Goal: Task Accomplishment & Management: Use online tool/utility

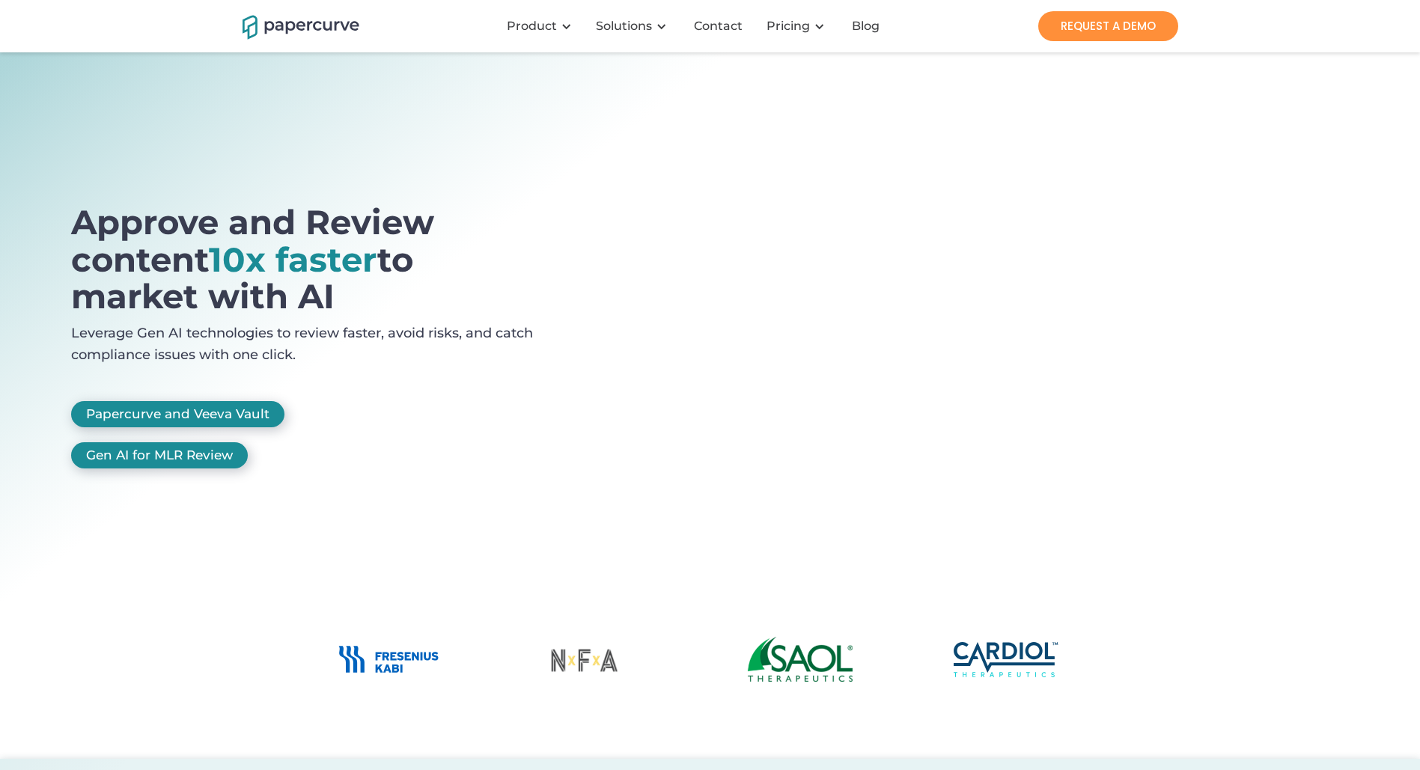
click at [335, 21] on img "home" at bounding box center [301, 26] width 117 height 26
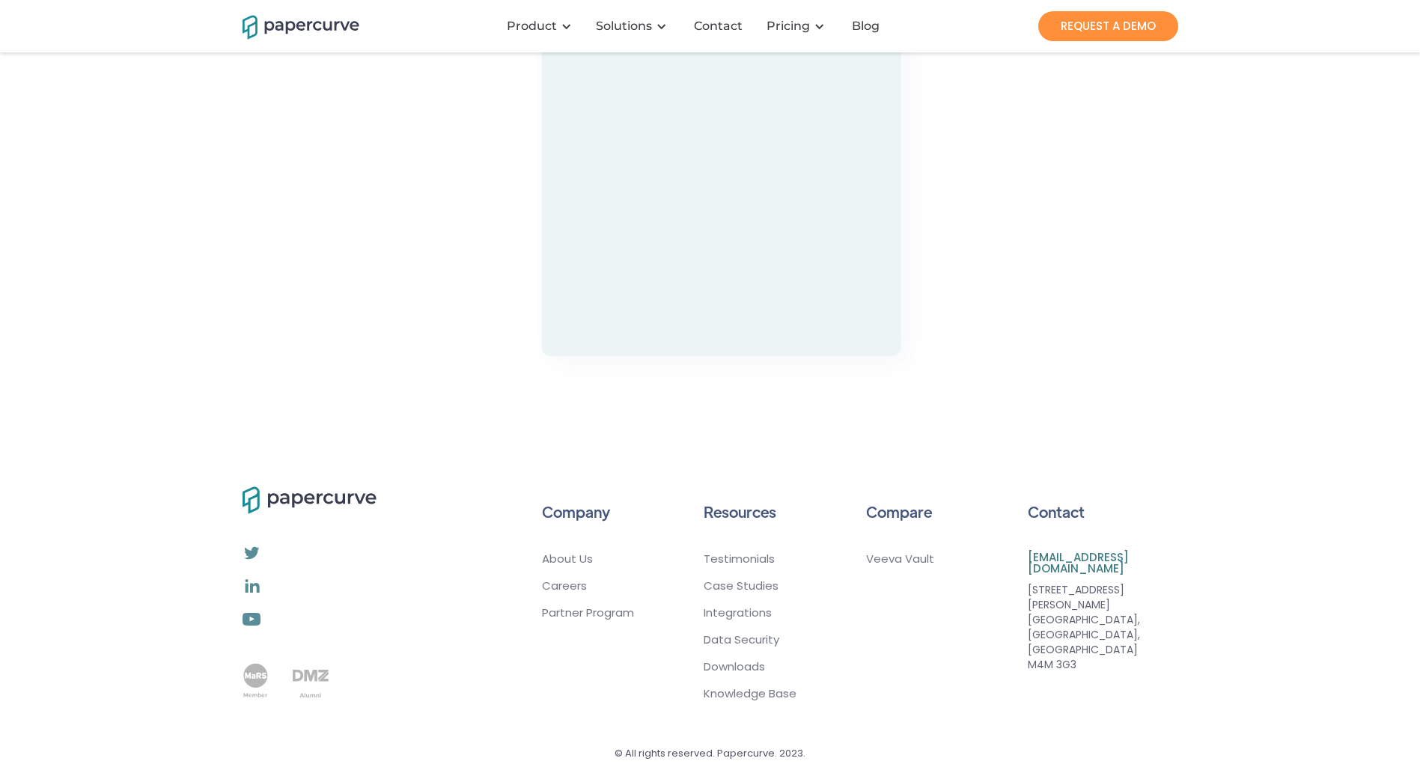
scroll to position [4786, 0]
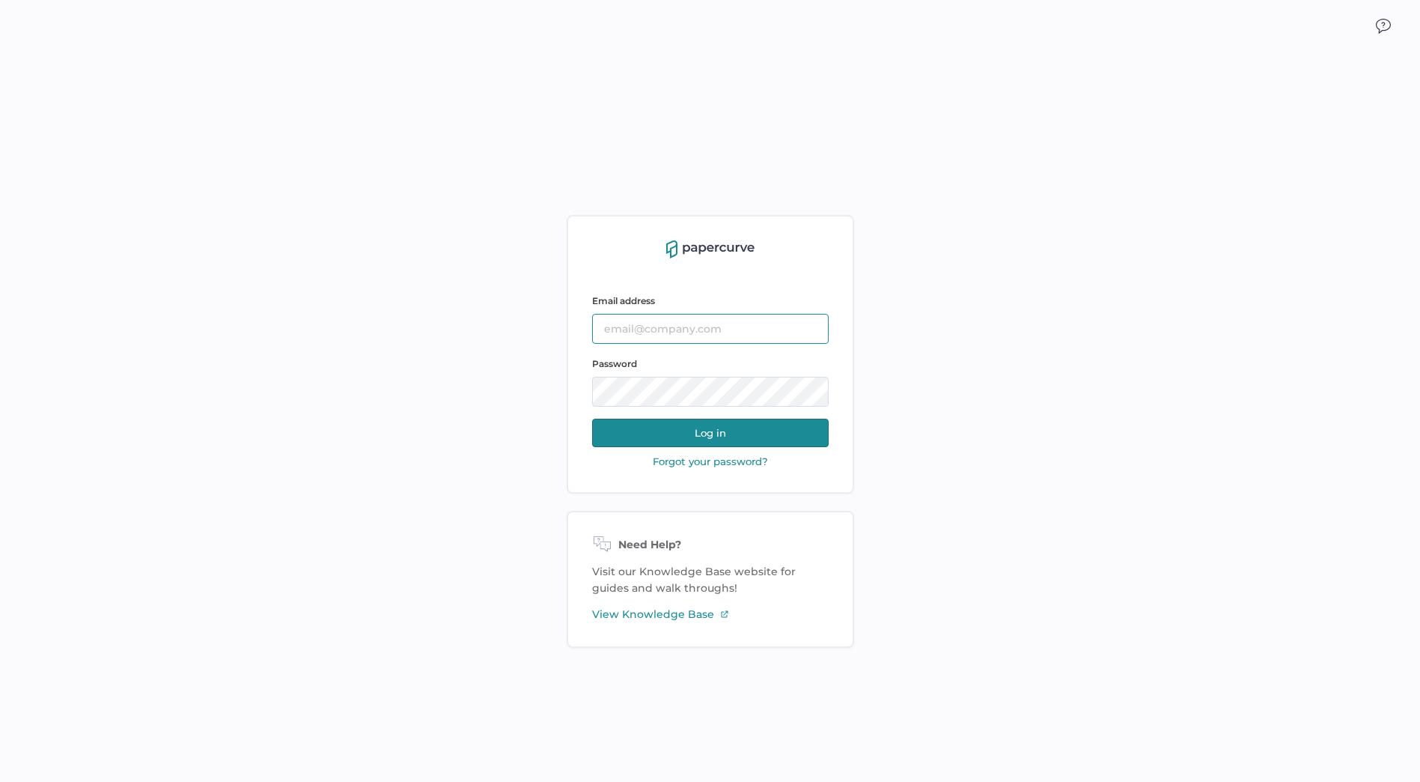
type input "Cristina.Nunez@fresenius-kabi.com"
click at [688, 434] on button "Log in" at bounding box center [710, 432] width 237 height 28
